Goal: Check status

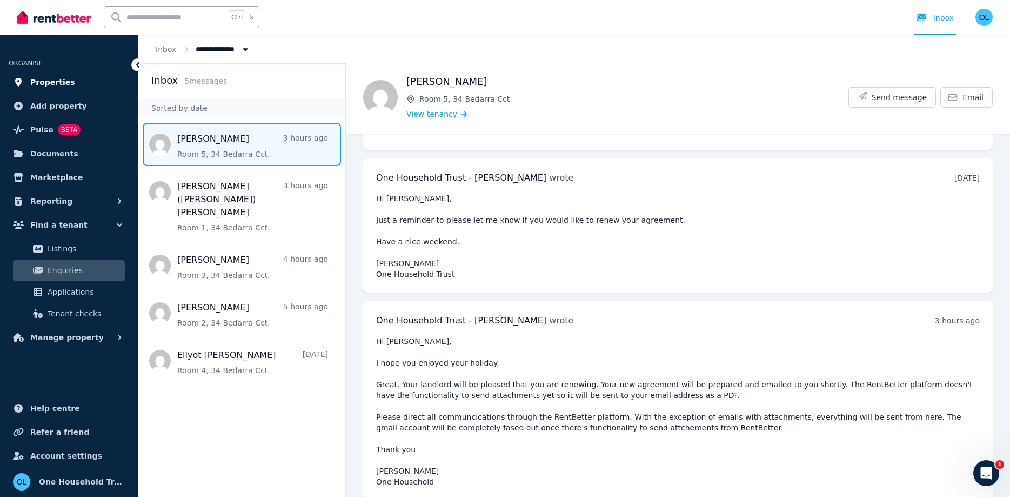
scroll to position [1982, 0]
click at [66, 86] on link "Properties" at bounding box center [69, 82] width 121 height 22
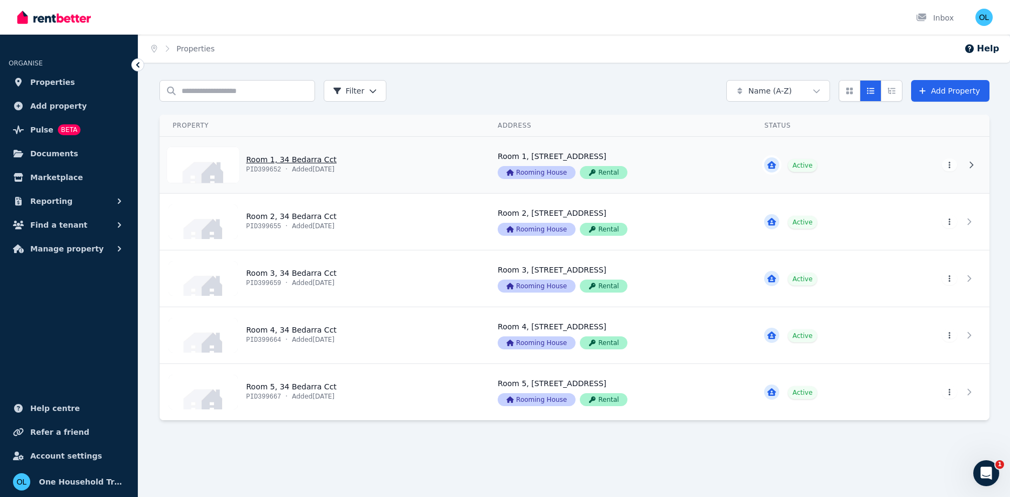
click at [377, 159] on link "View property details" at bounding box center [322, 165] width 325 height 56
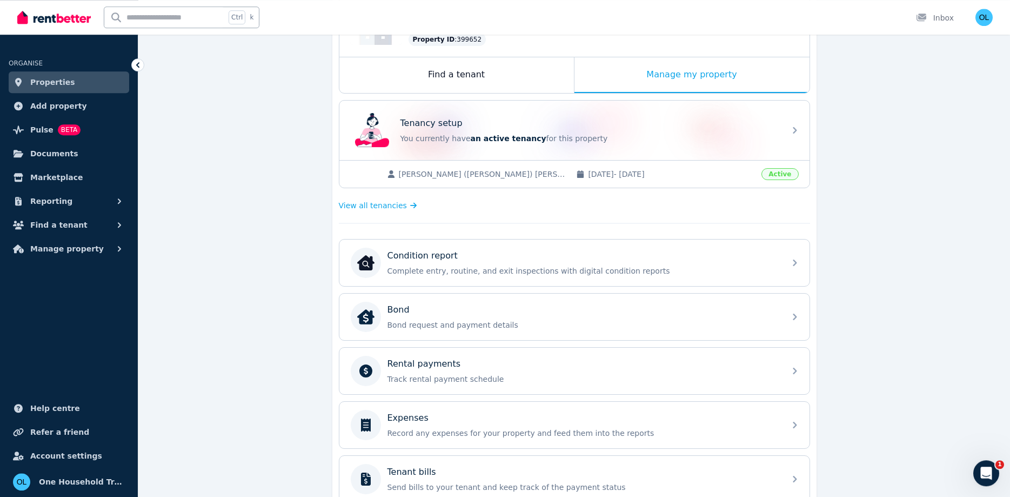
scroll to position [165, 0]
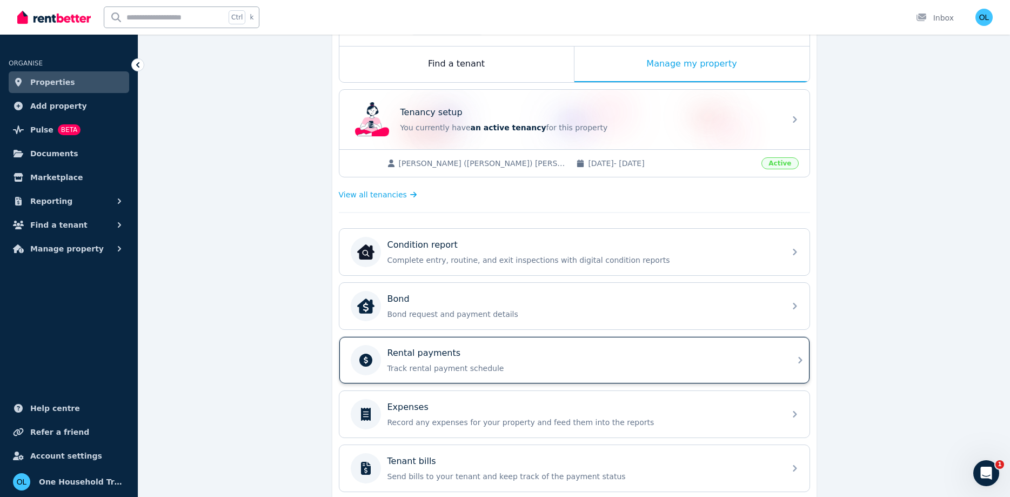
click at [445, 363] on p "Track rental payment schedule" at bounding box center [583, 368] width 391 height 11
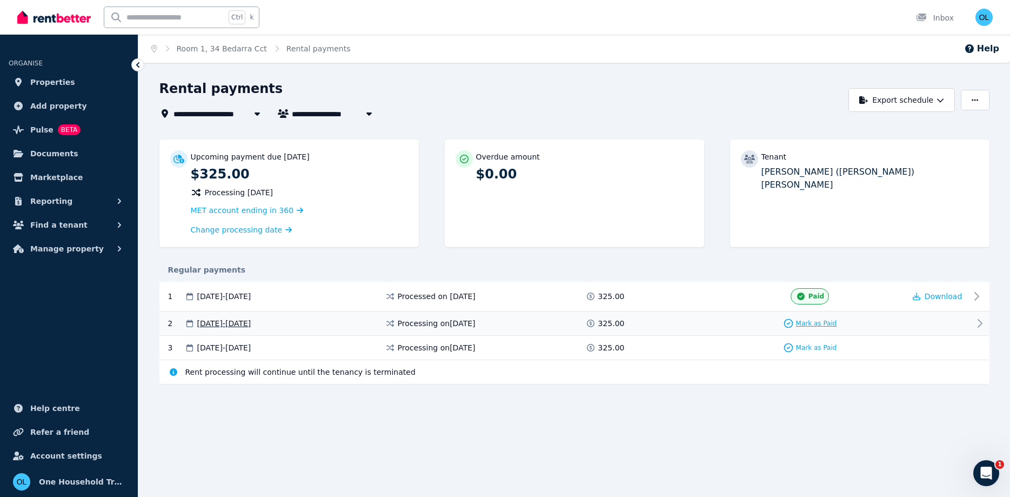
click at [821, 319] on span "Mark as Paid" at bounding box center [816, 323] width 41 height 9
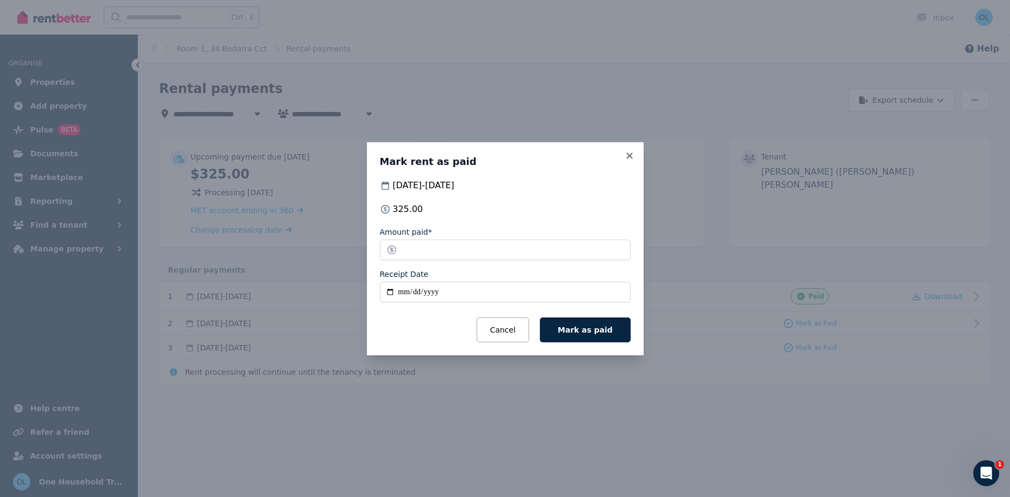
click at [391, 290] on input "Receipt Date" at bounding box center [505, 292] width 251 height 21
click at [522, 328] on button "Cancel" at bounding box center [503, 329] width 52 height 25
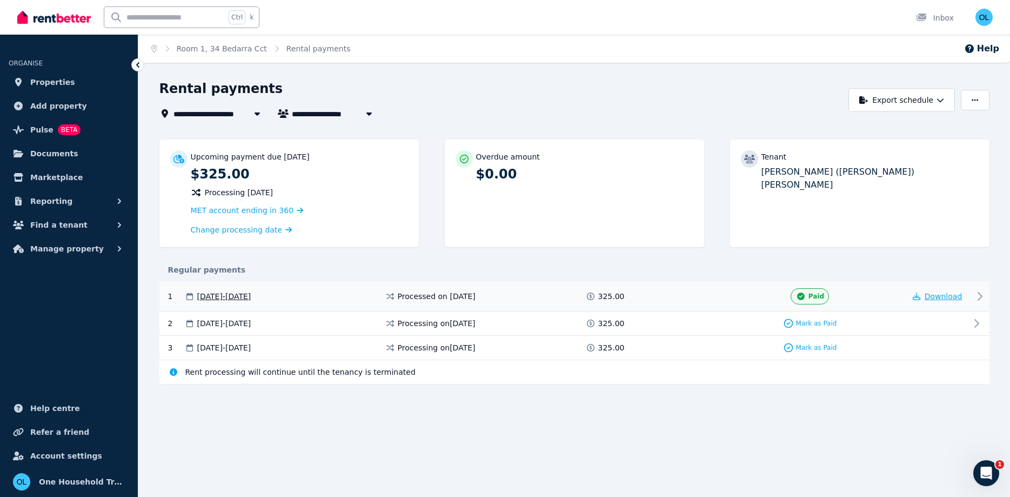
click at [935, 292] on span "Download" at bounding box center [944, 296] width 38 height 9
click at [714, 427] on div "**********" at bounding box center [505, 248] width 1010 height 497
click at [938, 16] on div "Inbox" at bounding box center [935, 17] width 38 height 11
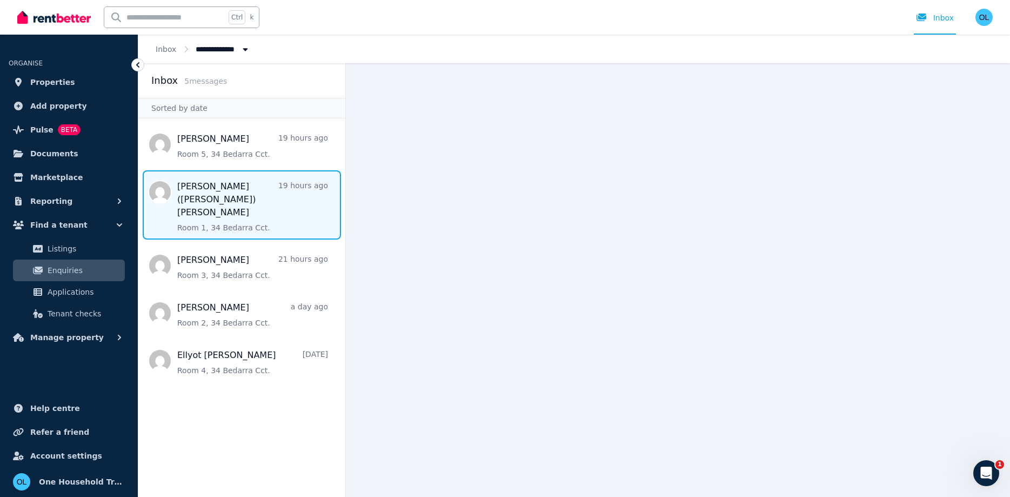
click at [192, 190] on span "Message list" at bounding box center [241, 204] width 207 height 69
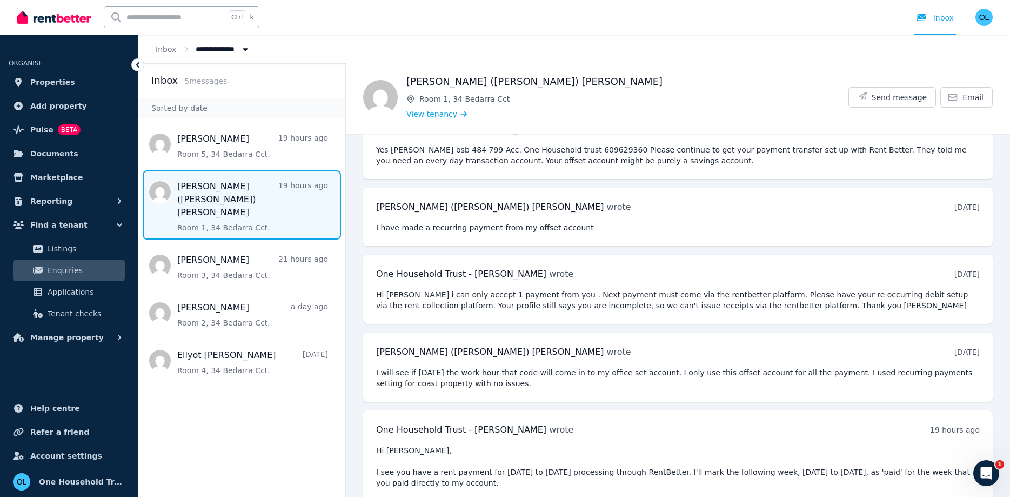
scroll to position [670, 0]
